Goal: Find specific page/section: Find specific page/section

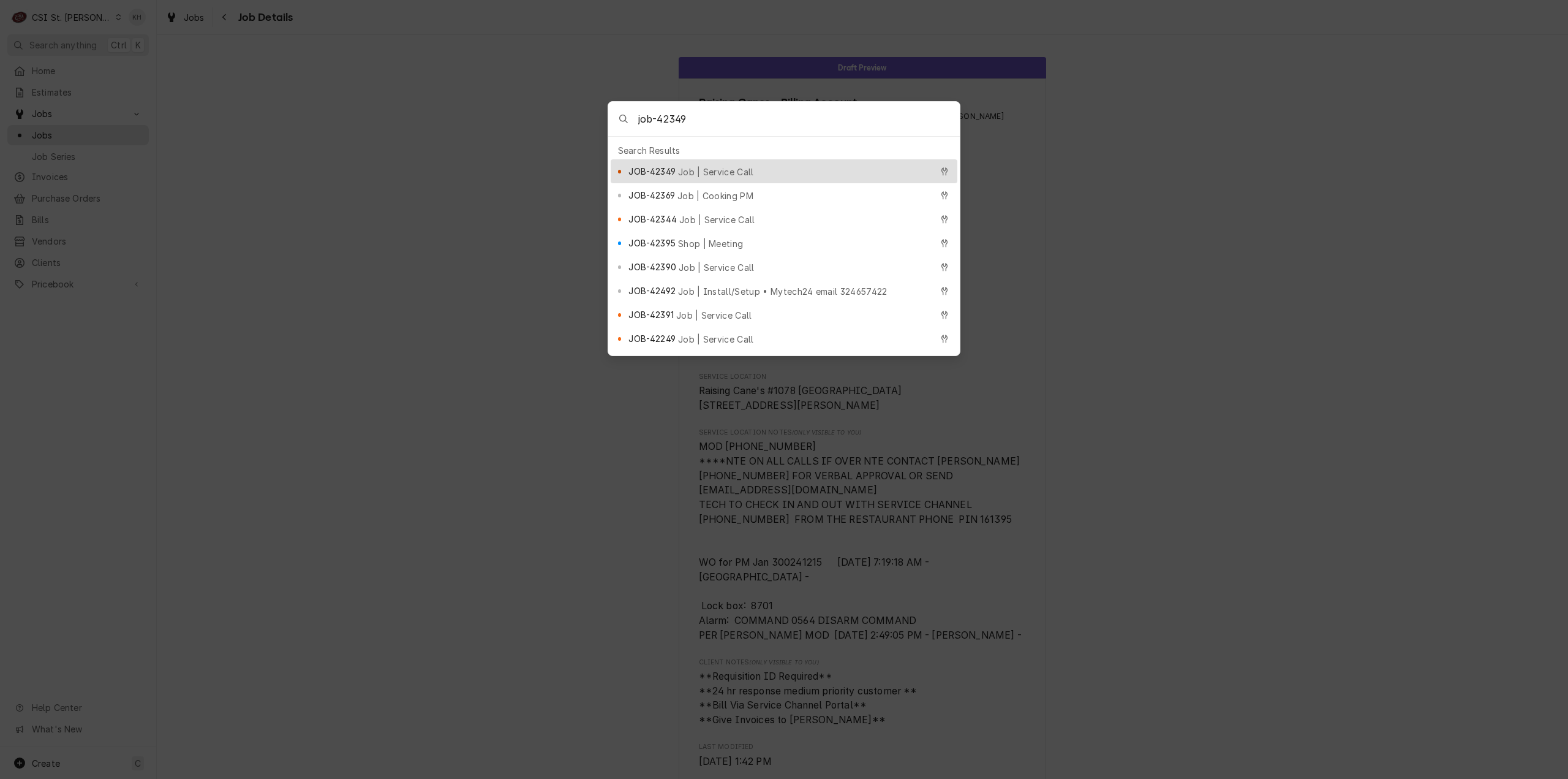
type input "job-42349"
click at [713, 165] on span "Job | Service Call" at bounding box center [715, 171] width 76 height 13
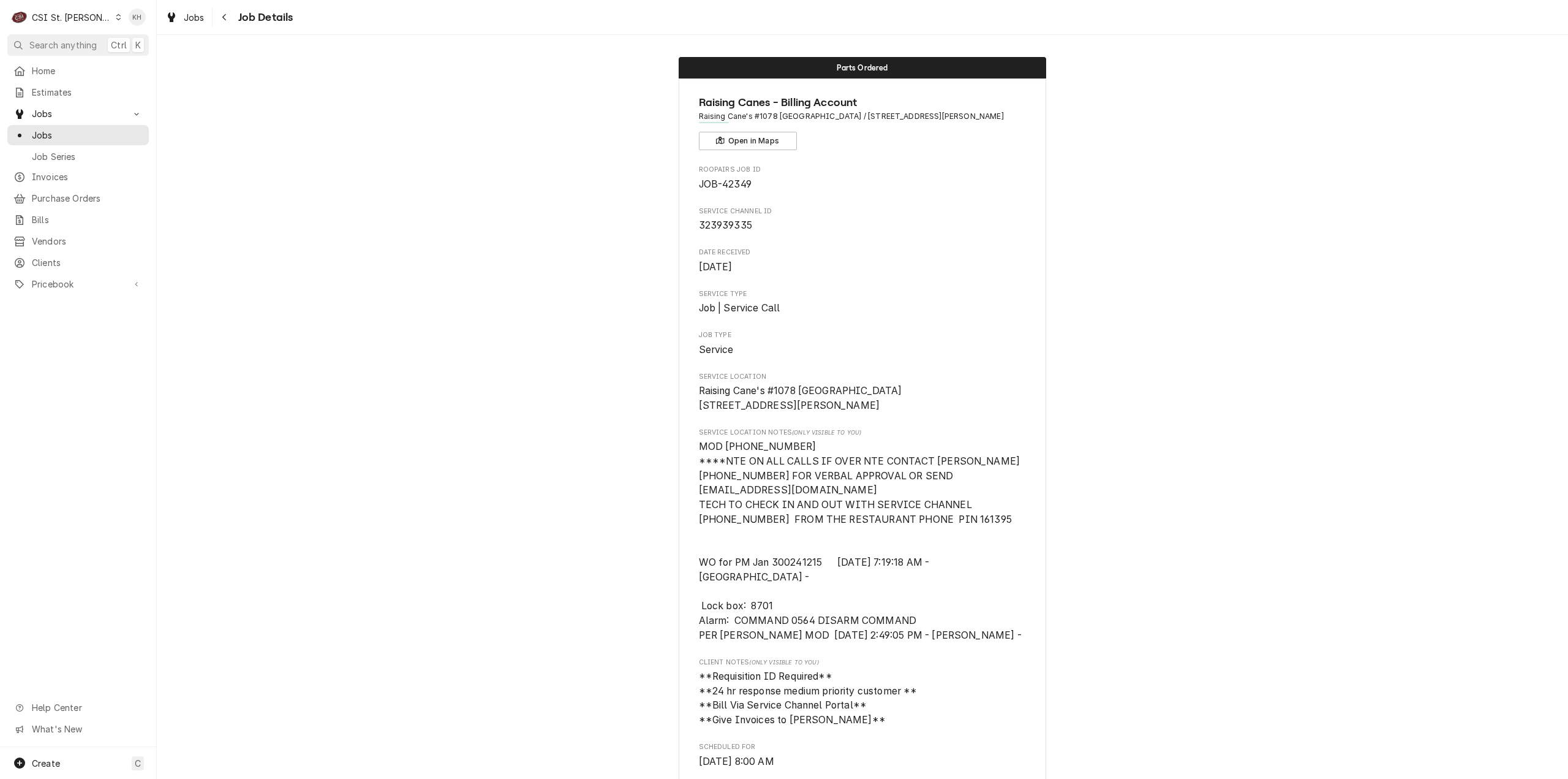
click at [79, 17] on div "CSI St. [PERSON_NAME]" at bounding box center [71, 17] width 80 height 13
click at [139, 24] on div "CSI [US_STATE][GEOGRAPHIC_DATA]" at bounding box center [188, 24] width 162 height 13
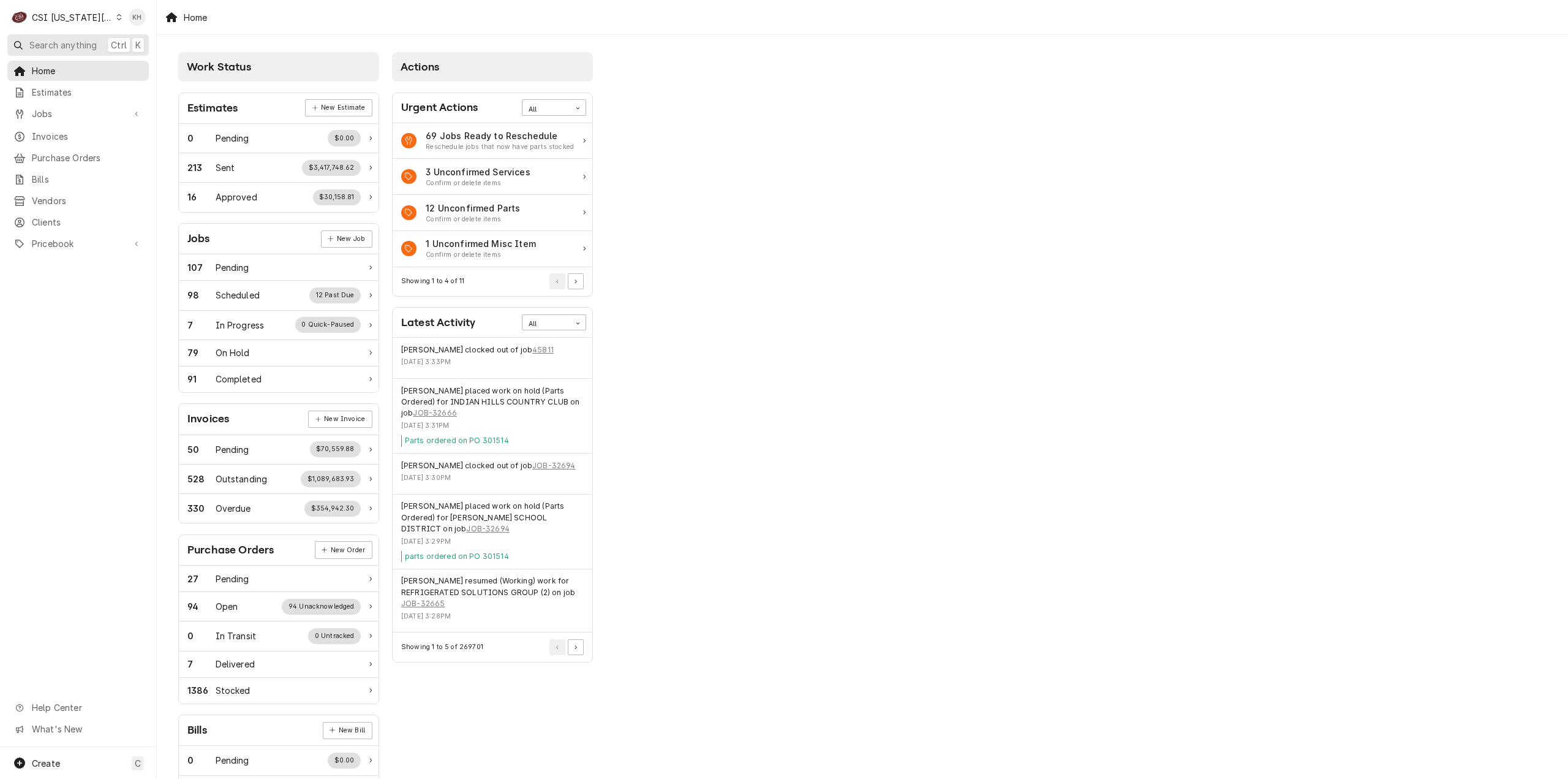
click at [89, 51] on button "Search anything Ctrl K" at bounding box center [78, 45] width 141 height 22
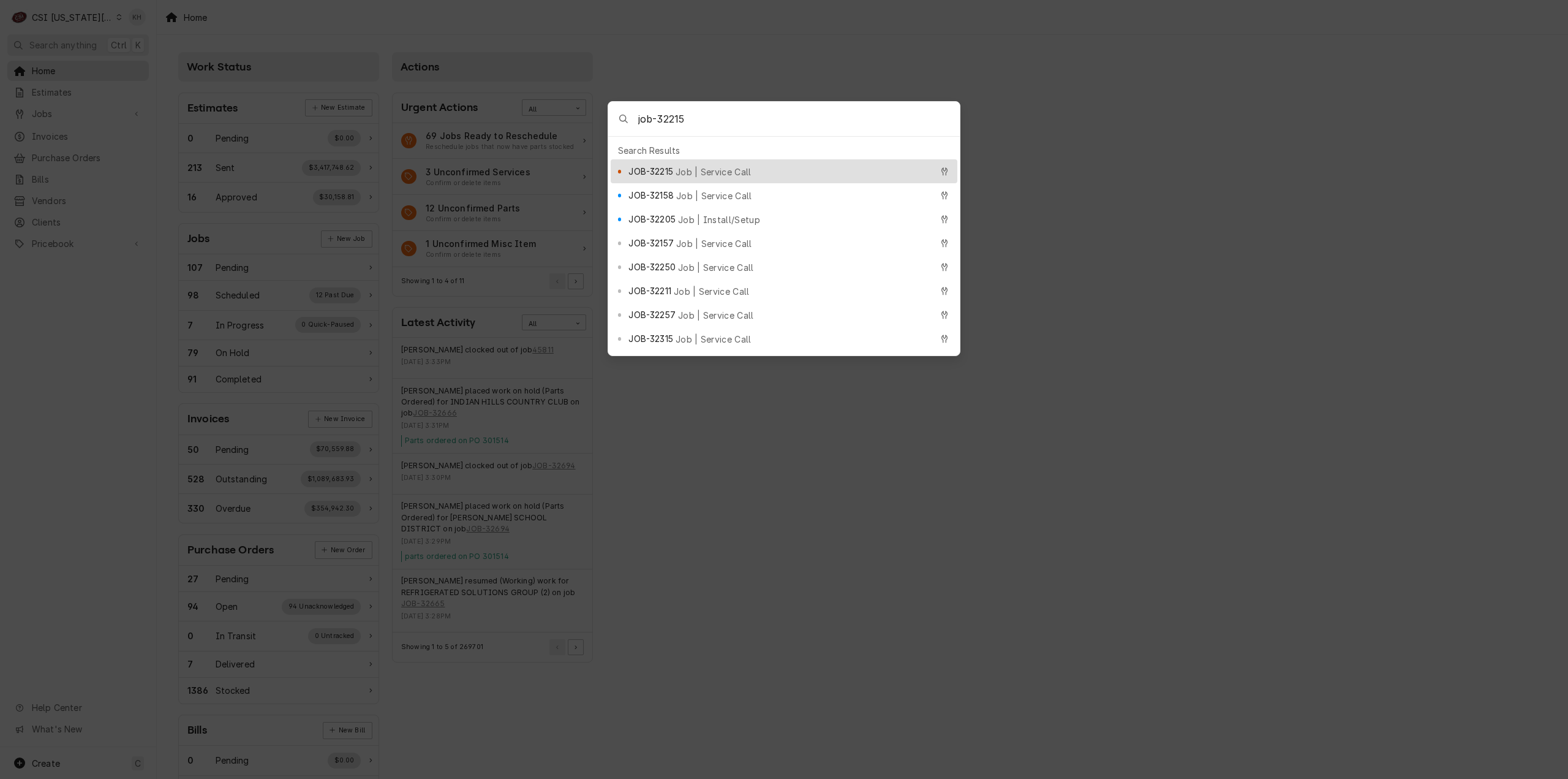
type input "job-32215"
click at [681, 172] on div "JOB-32215 Job | Service Call" at bounding box center [780, 171] width 302 height 14
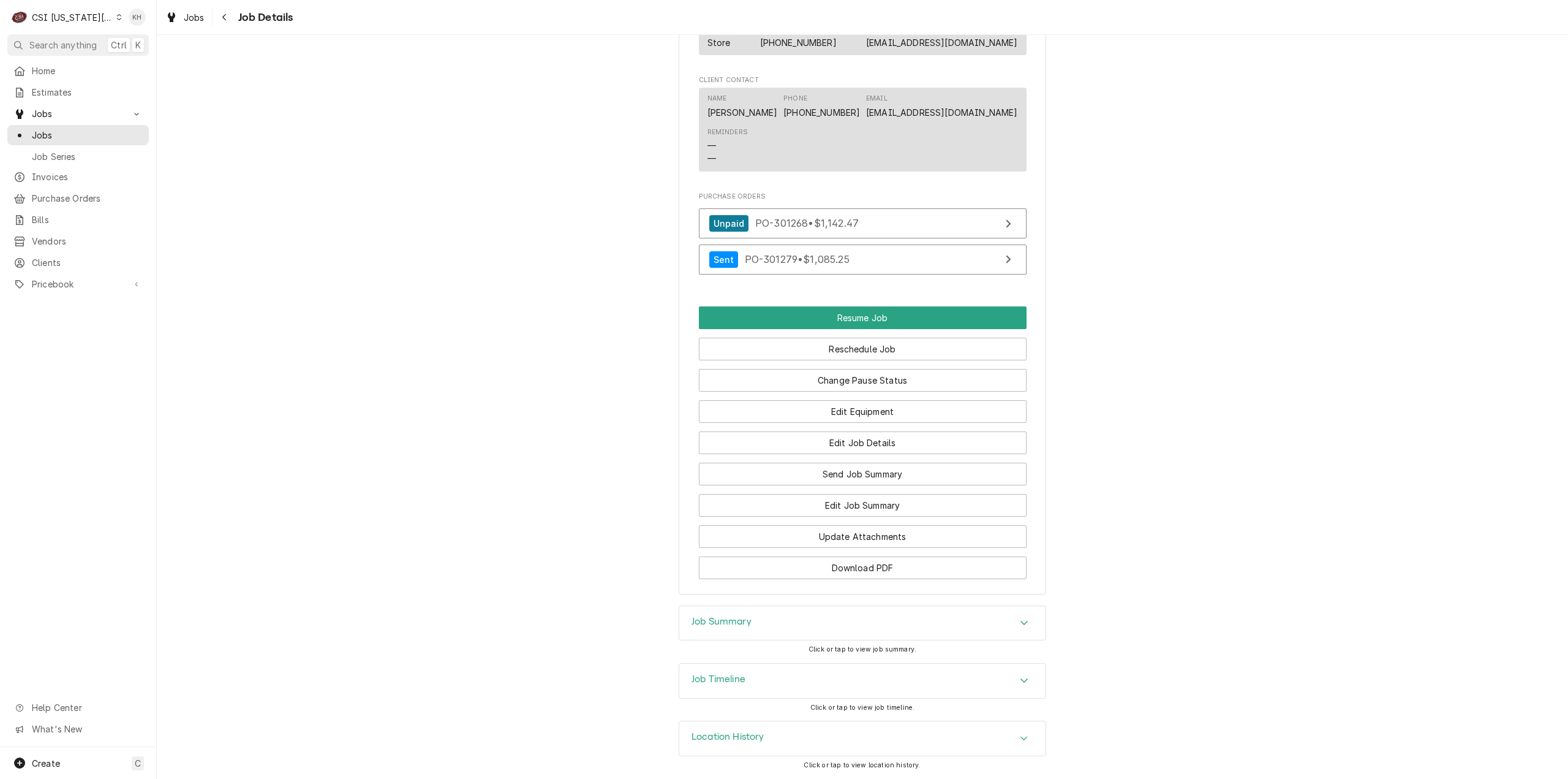
scroll to position [2146, 0]
click at [814, 682] on div "Job Timeline" at bounding box center [862, 681] width 366 height 34
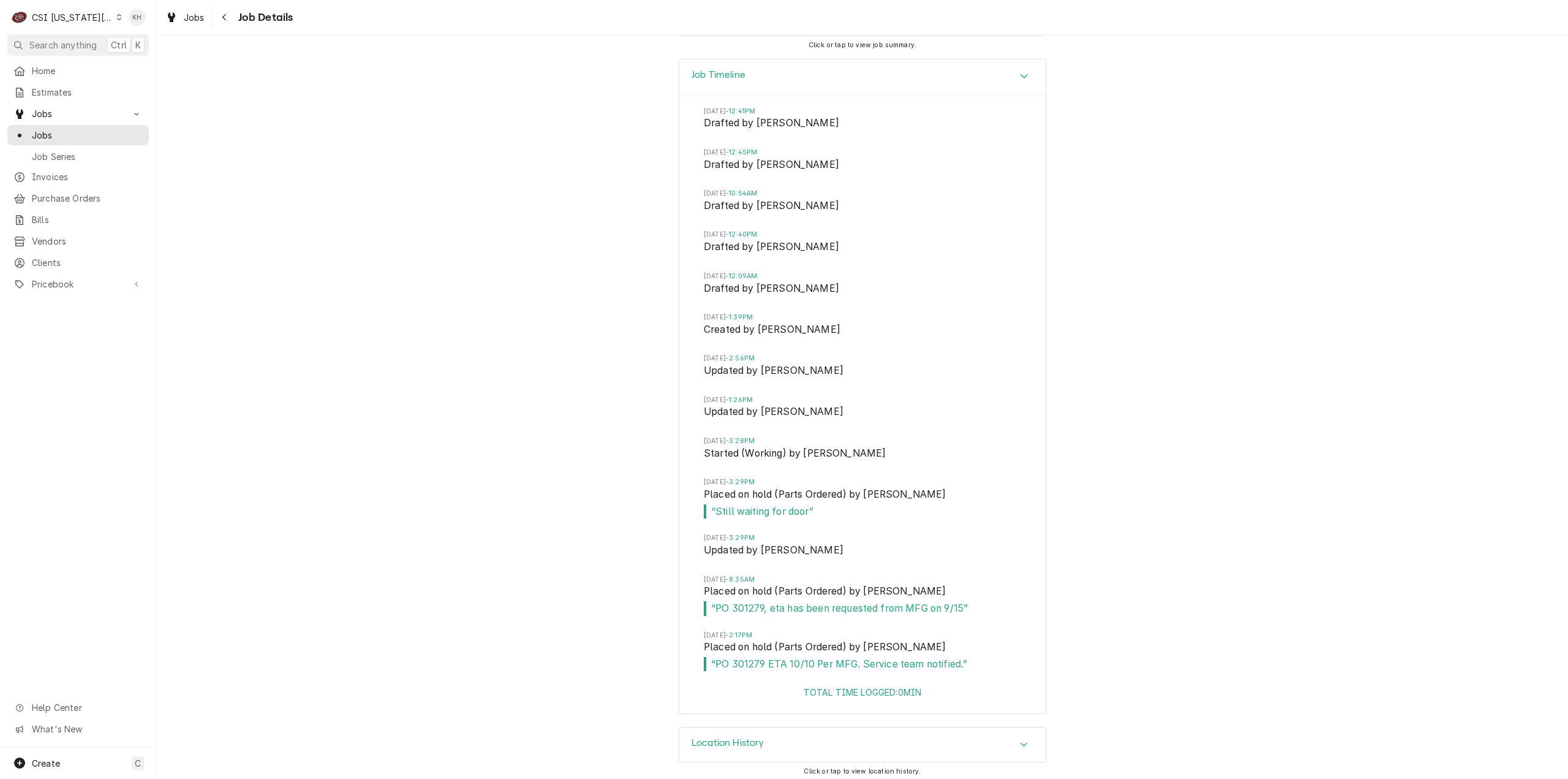
scroll to position [2756, 0]
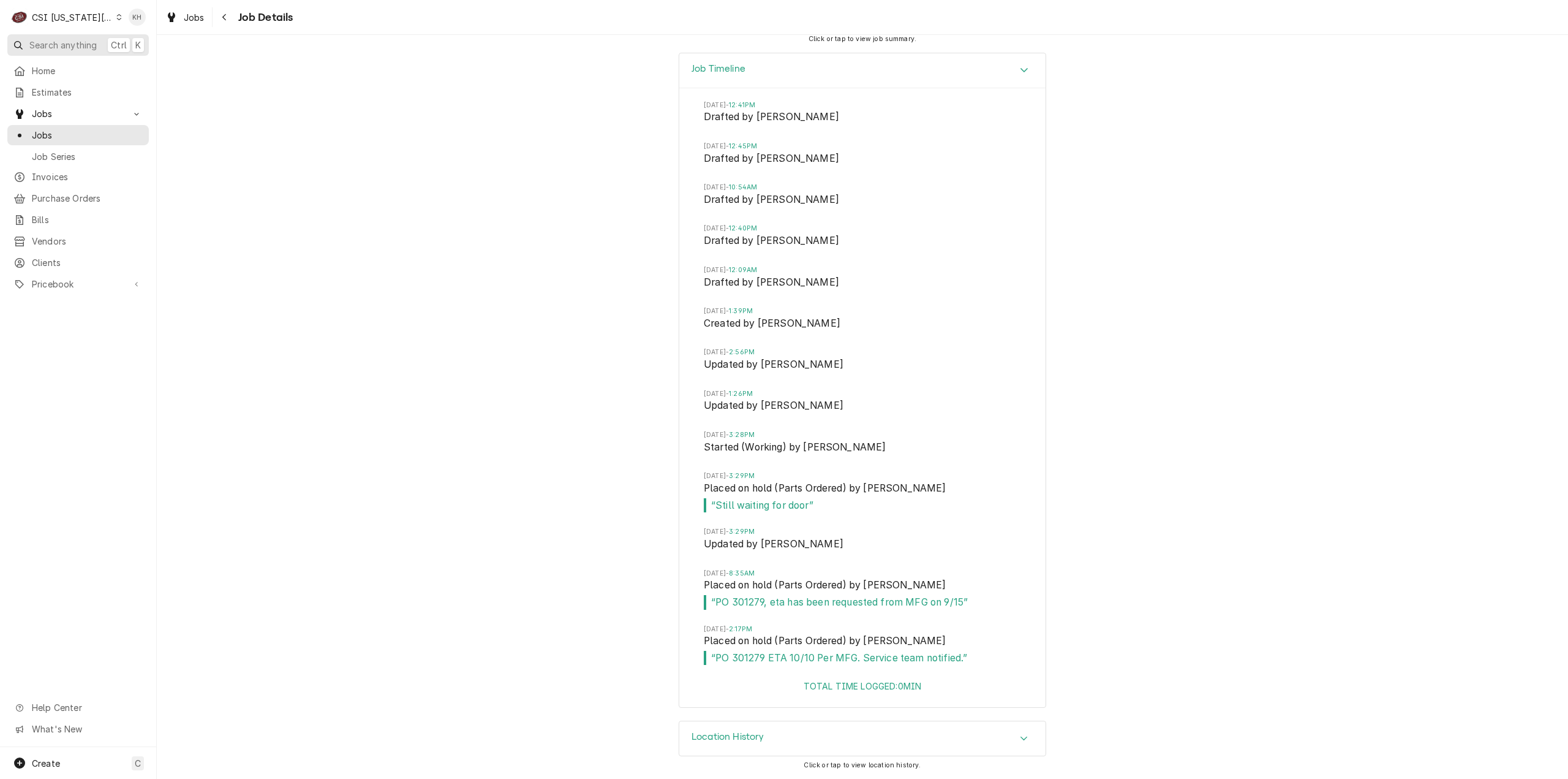
click at [64, 45] on span "Search anything" at bounding box center [63, 44] width 68 height 13
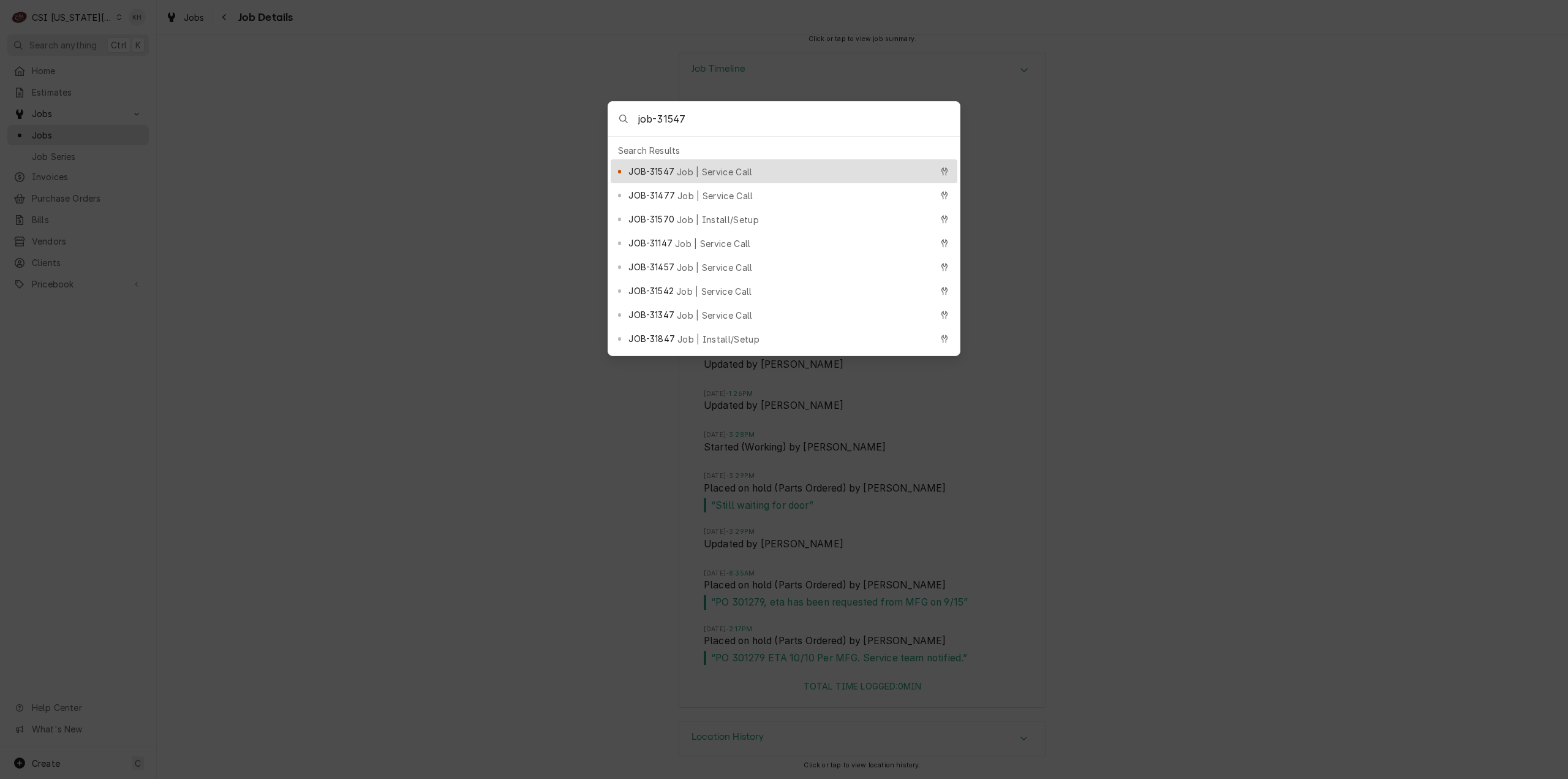
type input "job-31547"
click at [704, 174] on div "JOB-31547 Job | Service Call" at bounding box center [784, 171] width 347 height 24
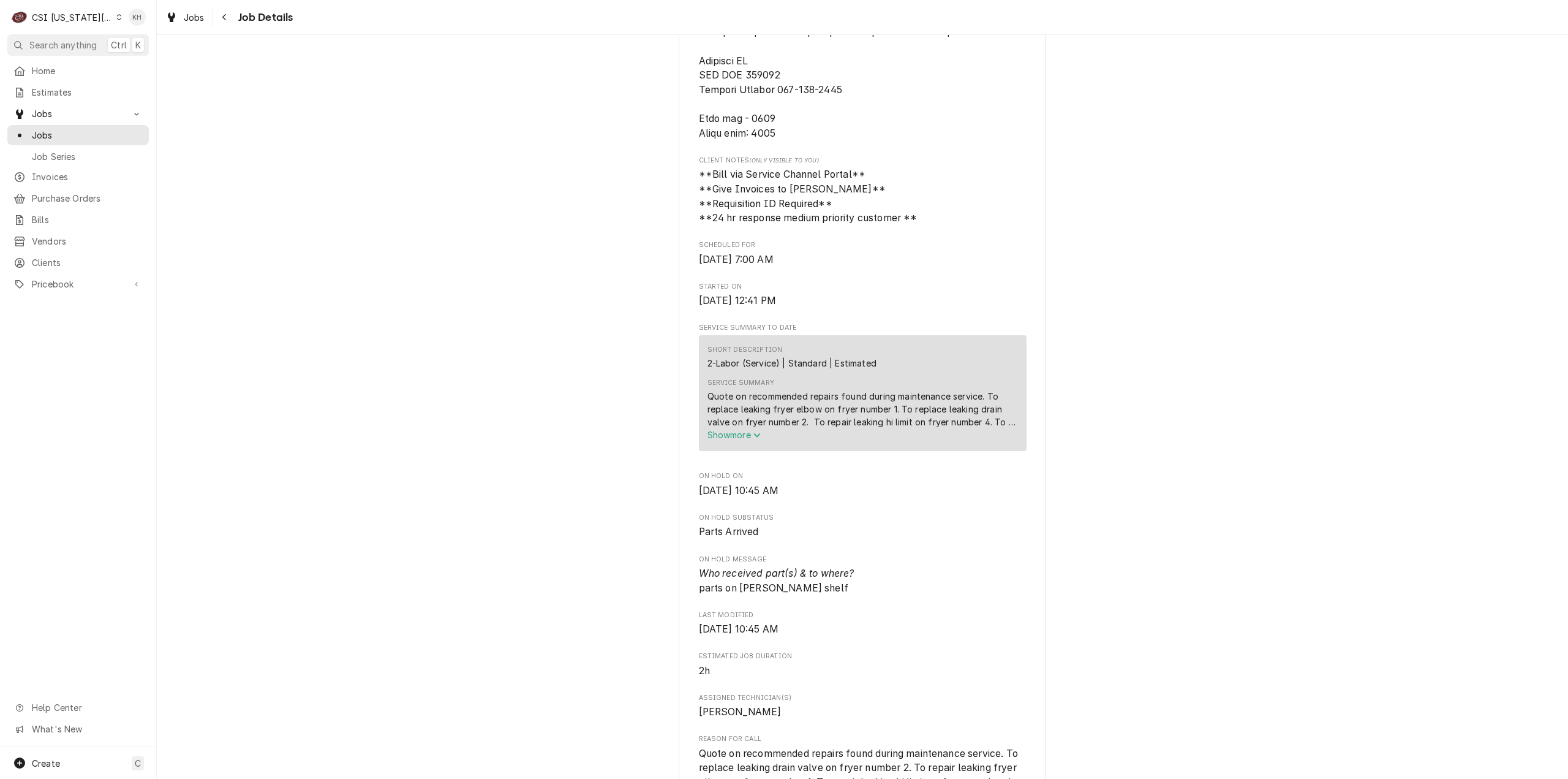
scroll to position [858, 0]
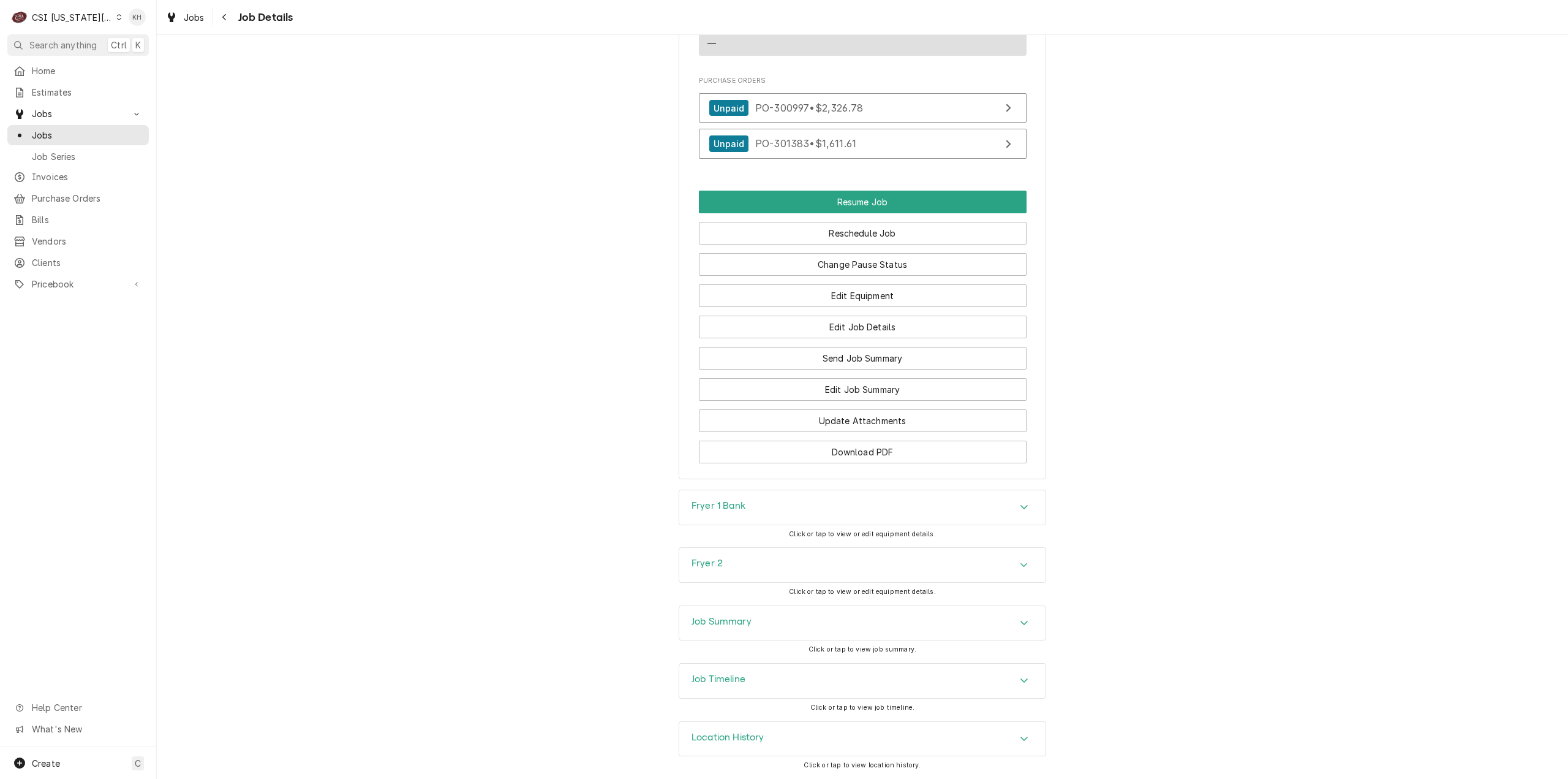
click at [756, 627] on div "Job Summary" at bounding box center [862, 623] width 366 height 34
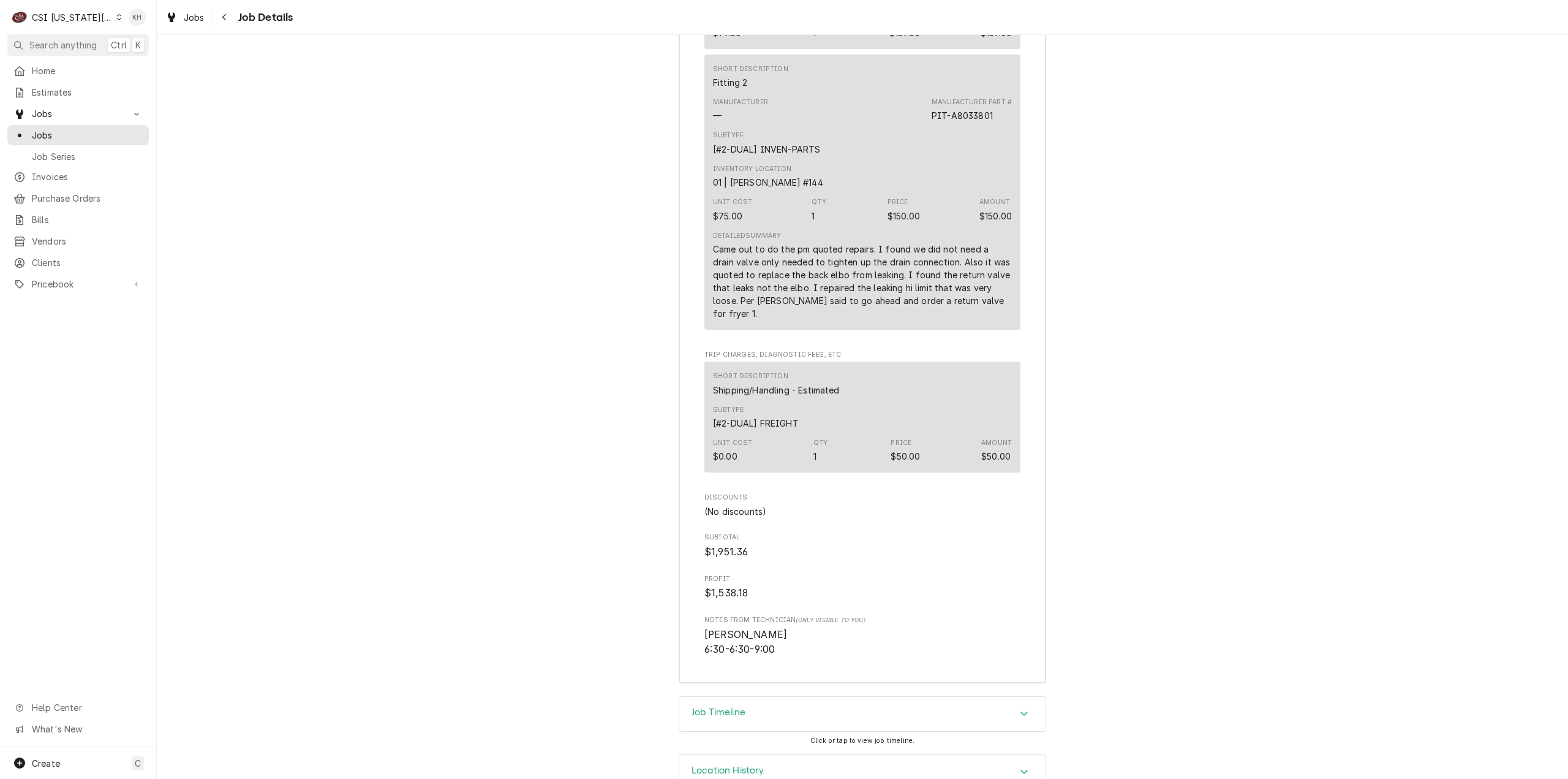
scroll to position [4051, 0]
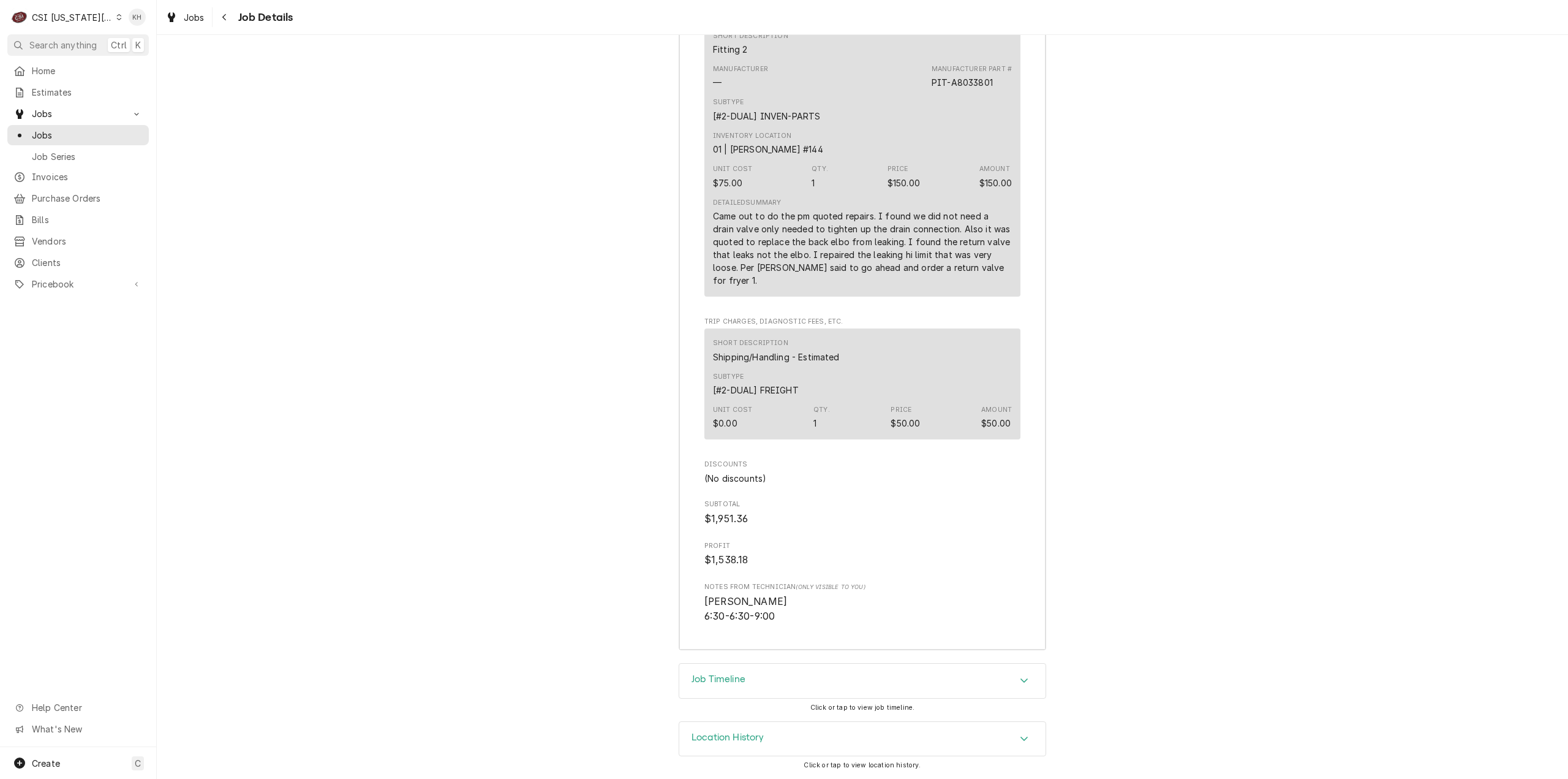
drag, startPoint x: 377, startPoint y: 172, endPoint x: 371, endPoint y: 176, distance: 7.2
